Goal: Information Seeking & Learning: Learn about a topic

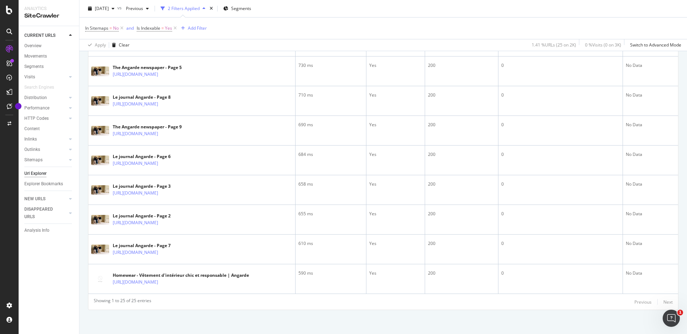
scroll to position [728, 0]
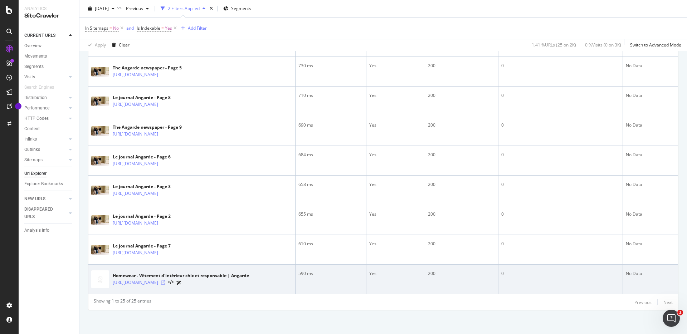
click at [165, 282] on icon at bounding box center [163, 282] width 4 height 4
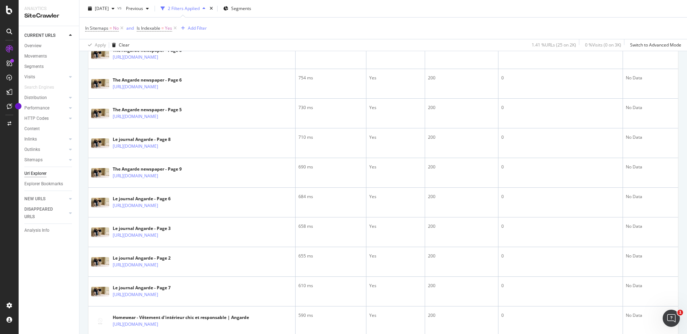
scroll to position [730, 0]
